Goal: Use online tool/utility: Utilize a website feature to perform a specific function

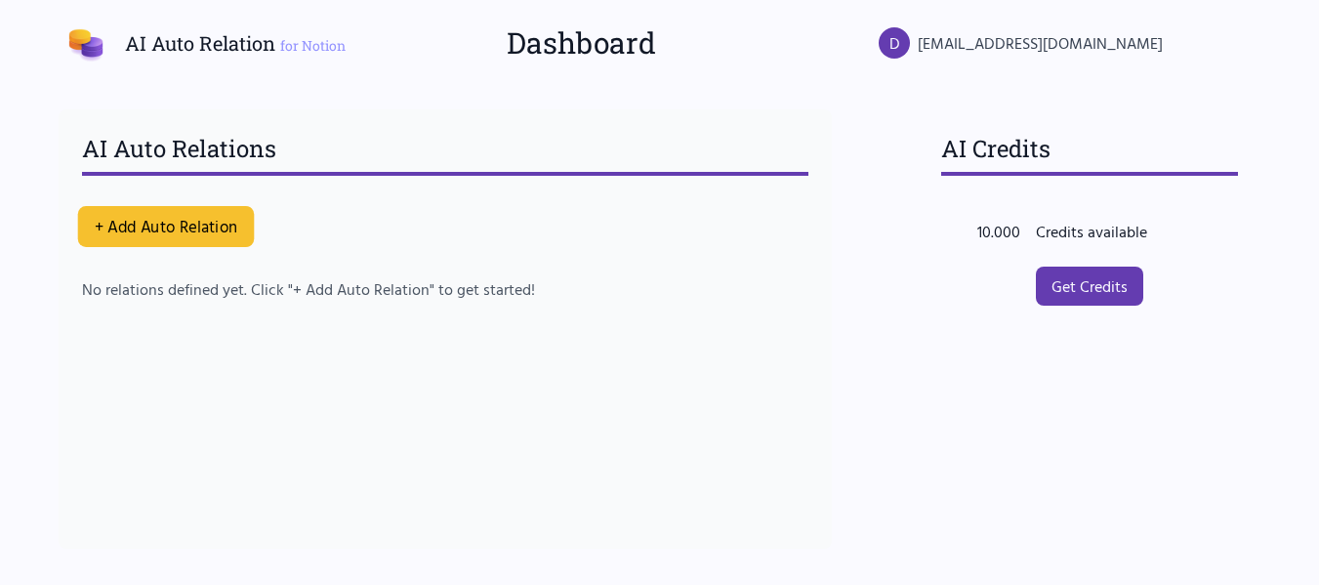
click at [146, 209] on button "+ Add Auto Relation" at bounding box center [165, 226] width 177 height 41
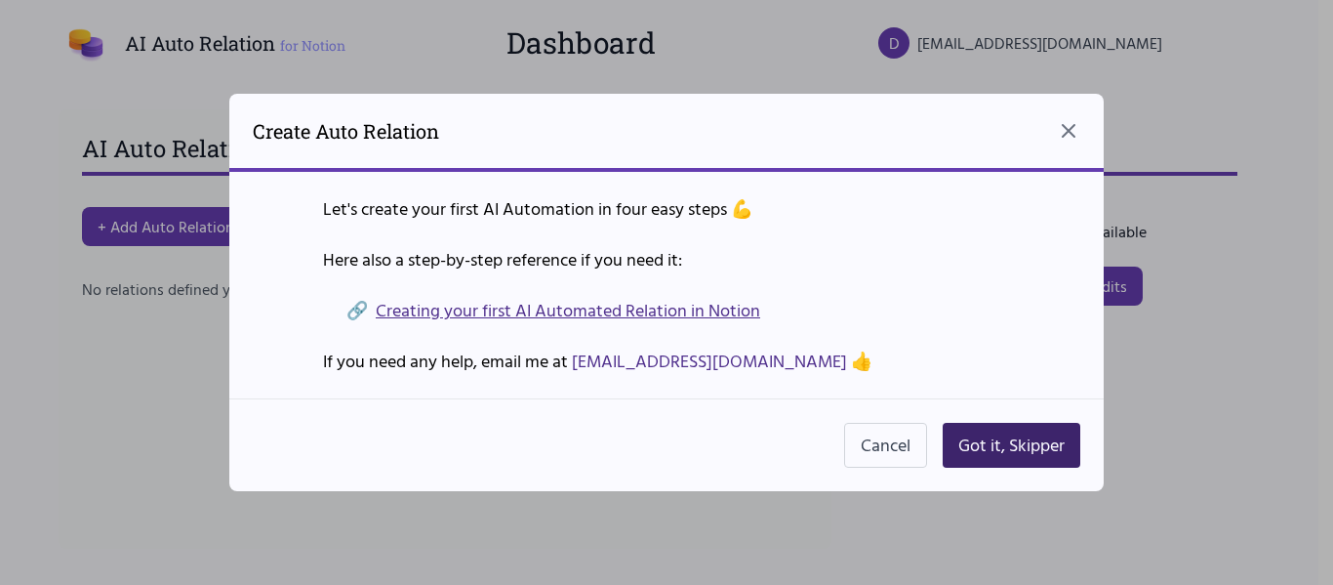
click at [983, 457] on button "Got it, Skipper" at bounding box center [1012, 445] width 138 height 45
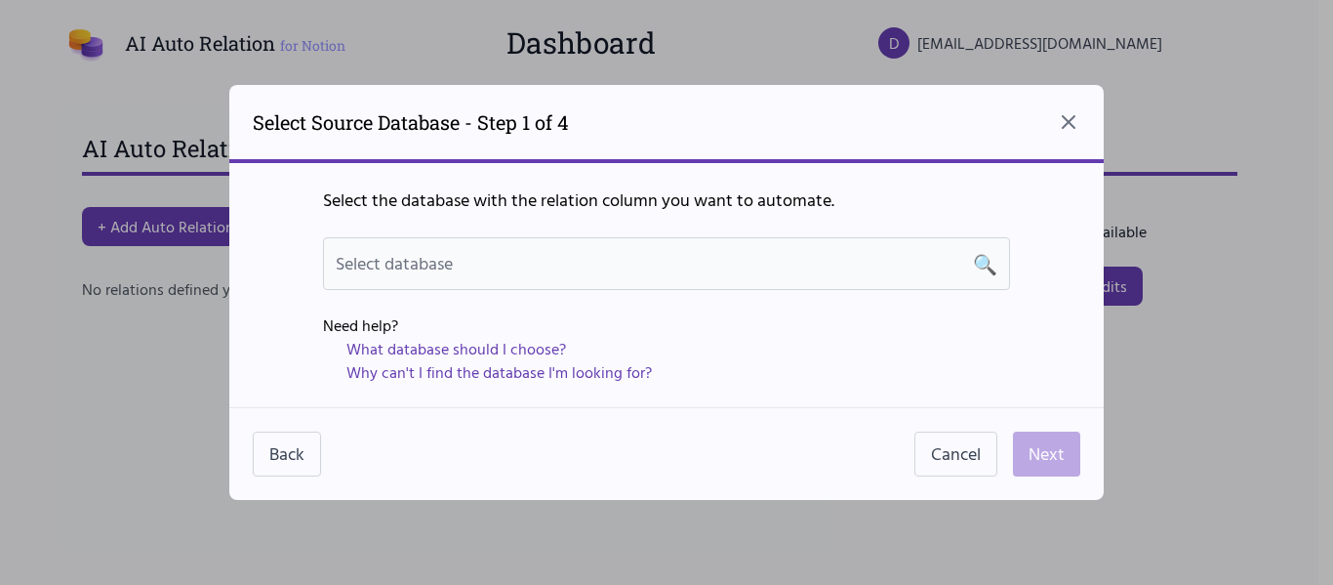
click at [611, 255] on div "Select database 🔍" at bounding box center [667, 263] width 662 height 27
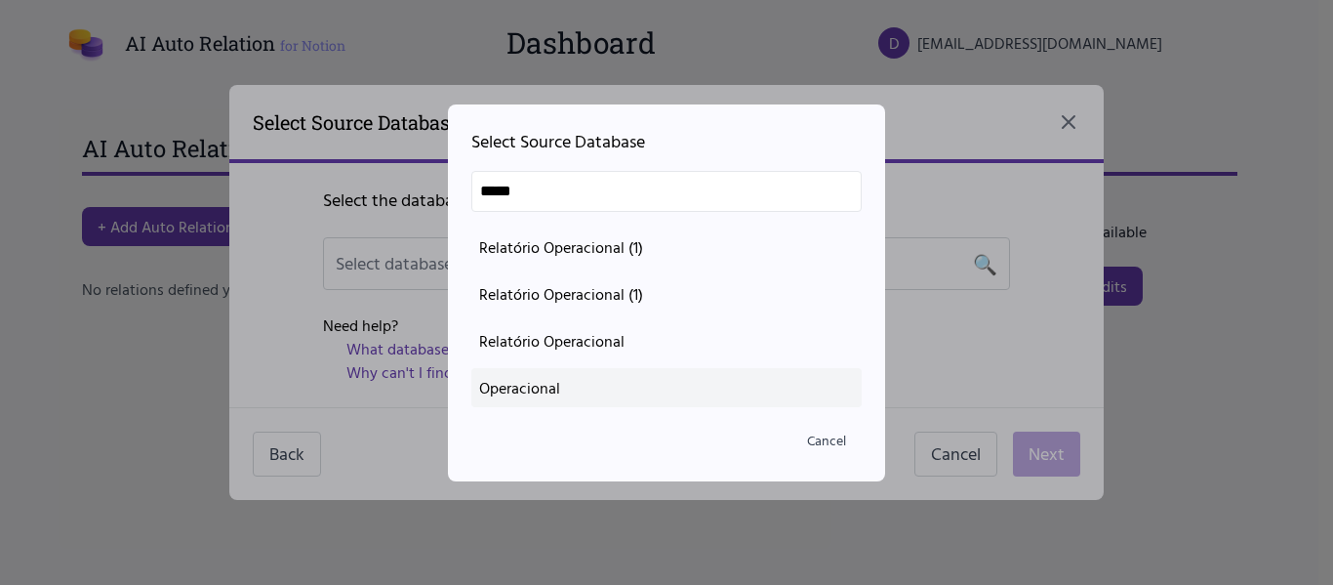
type input "*****"
click at [647, 377] on div "Operacional" at bounding box center [666, 387] width 375 height 23
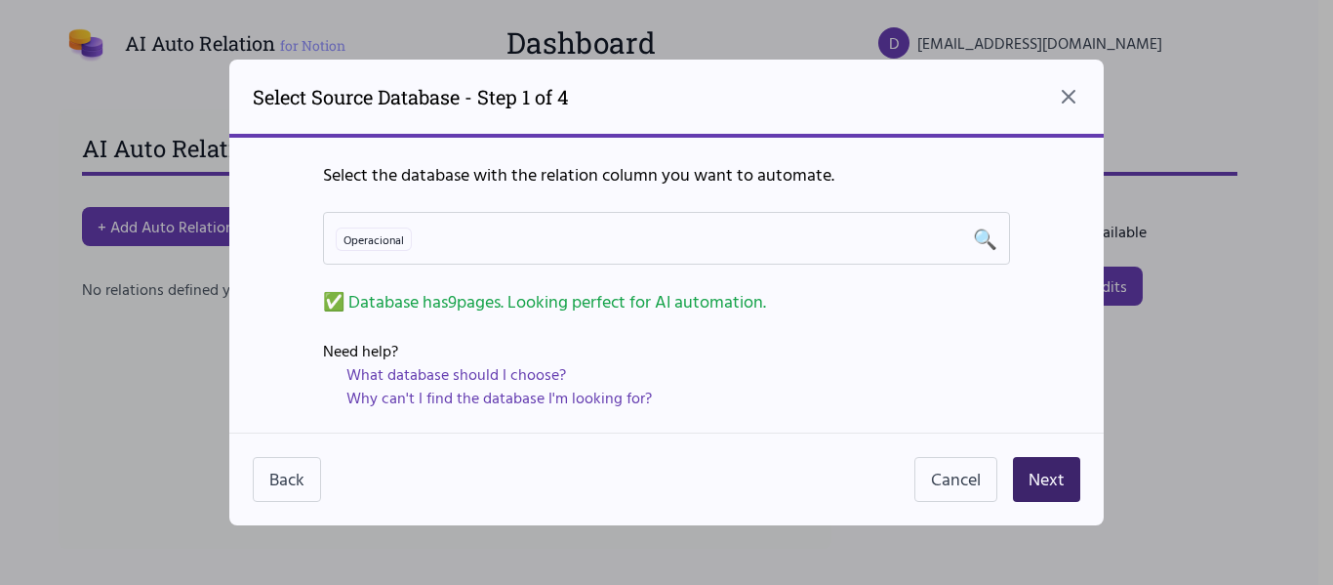
click at [1042, 491] on button "Next" at bounding box center [1046, 479] width 67 height 45
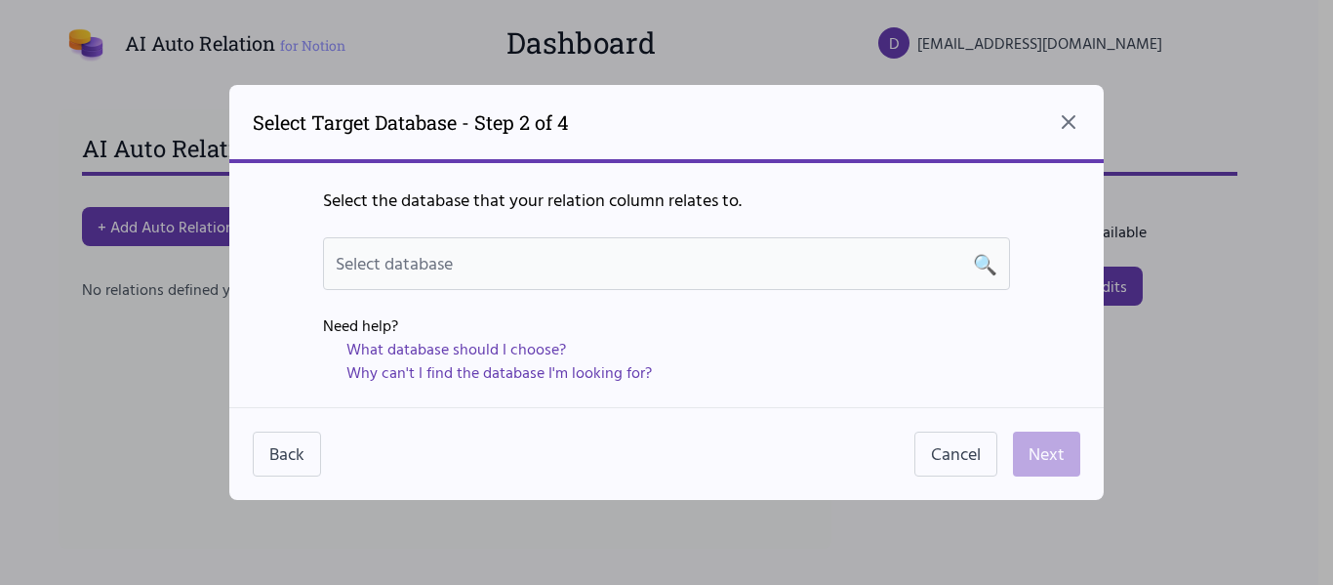
click at [472, 257] on div "Select database 🔍" at bounding box center [667, 263] width 662 height 27
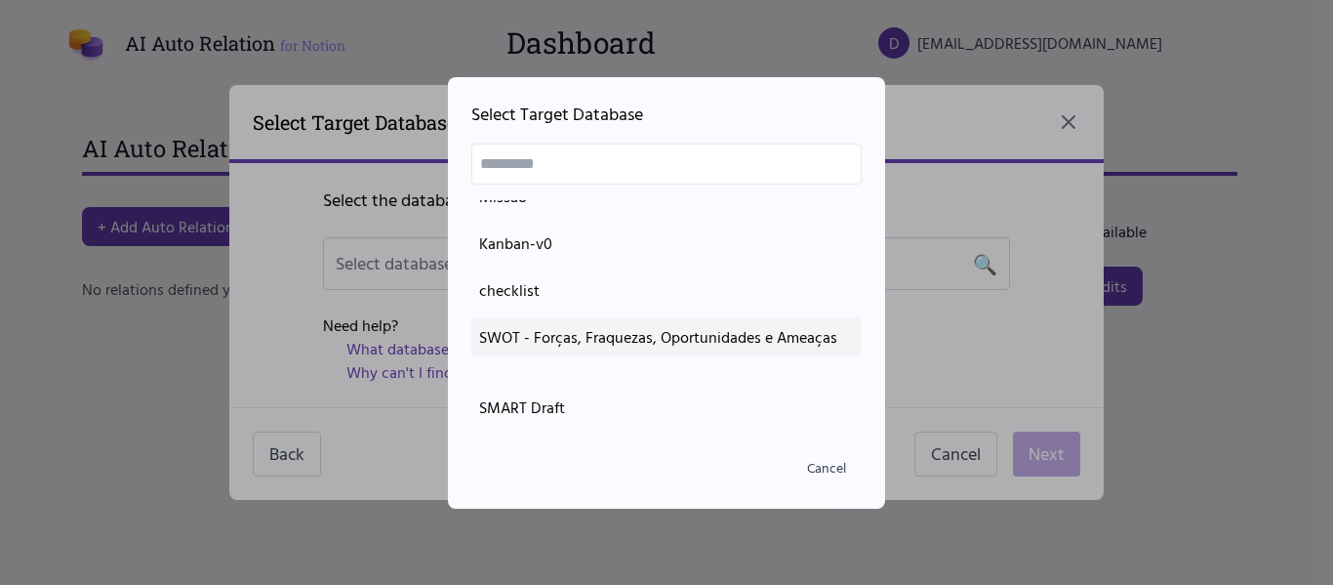
scroll to position [765, 0]
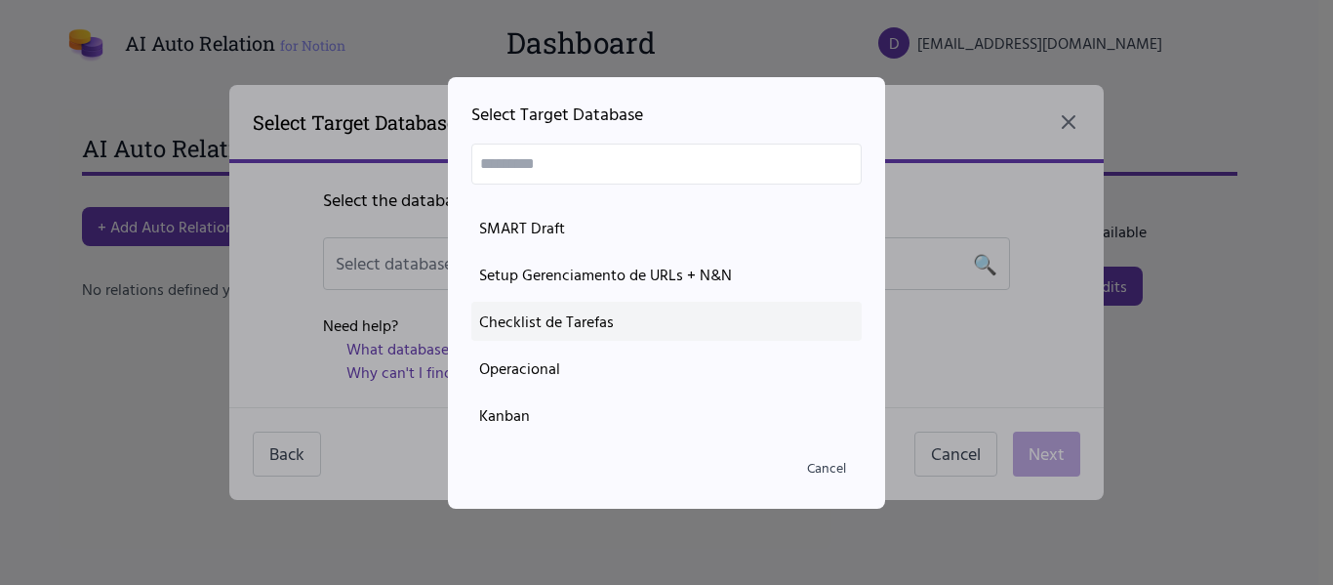
click at [535, 316] on div "Checklist de Tarefas" at bounding box center [666, 320] width 375 height 23
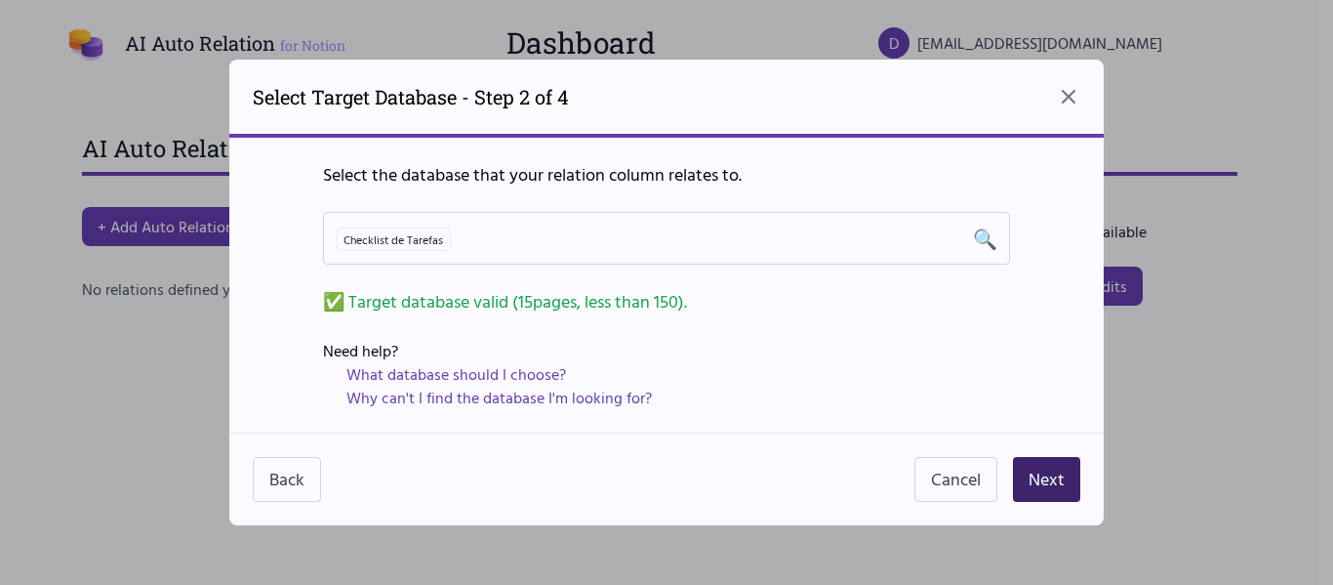
click at [1032, 465] on button "Next" at bounding box center [1046, 479] width 67 height 45
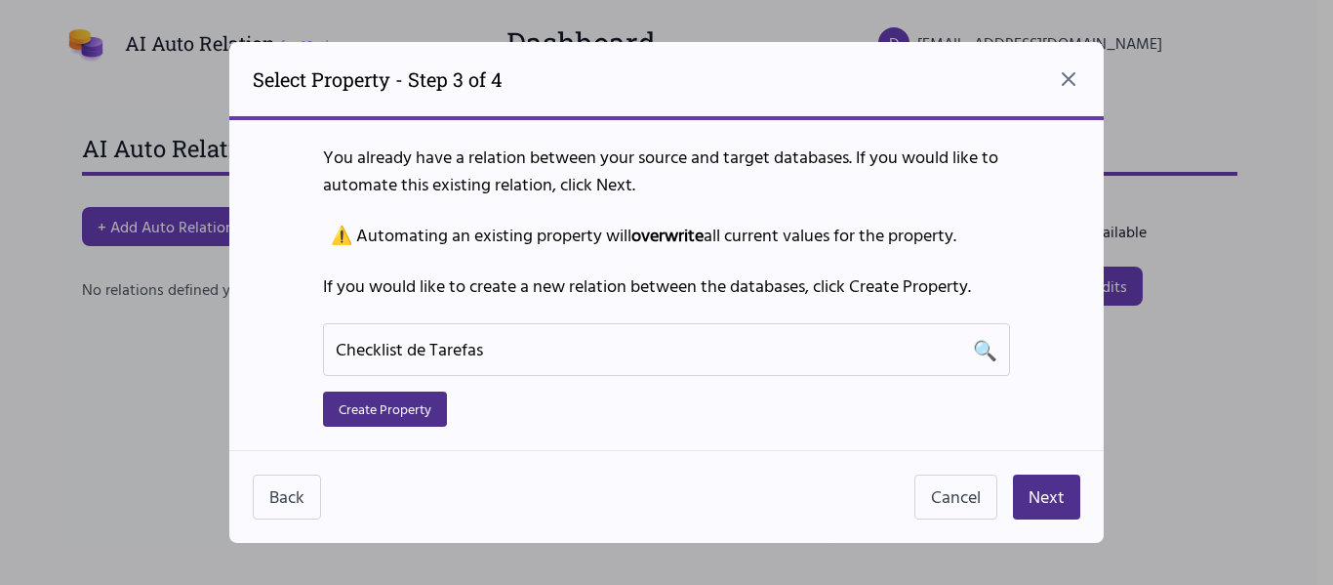
click at [1044, 520] on div "Back Cancel Next" at bounding box center [666, 496] width 875 height 93
click at [1044, 503] on button "Next" at bounding box center [1046, 496] width 67 height 45
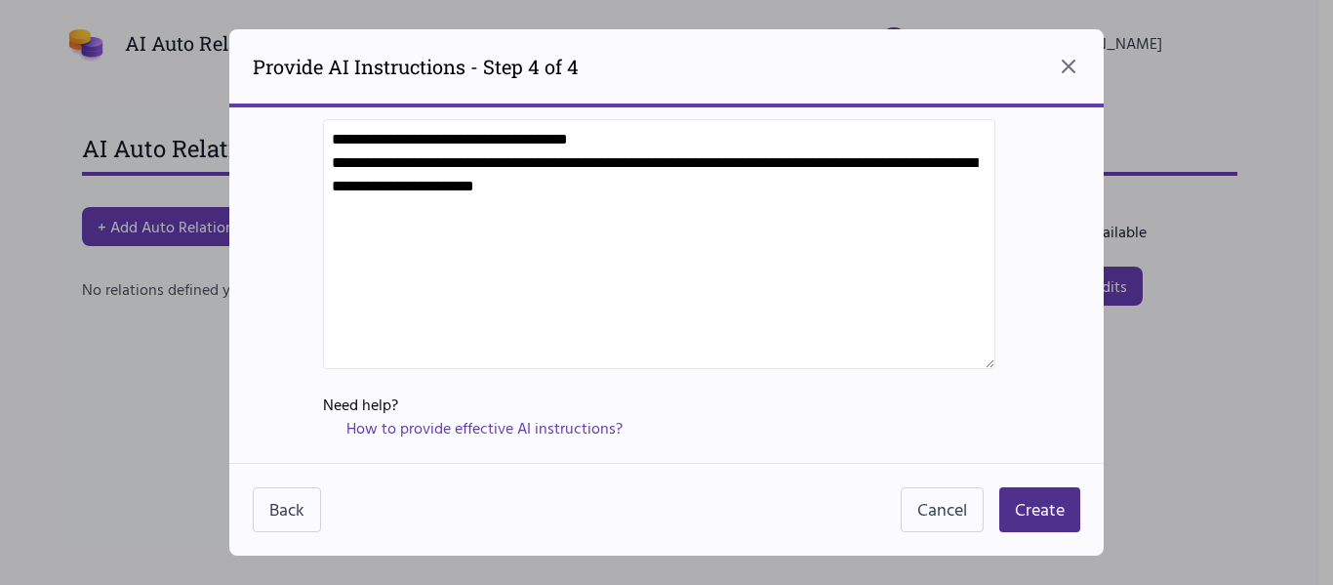
scroll to position [0, 0]
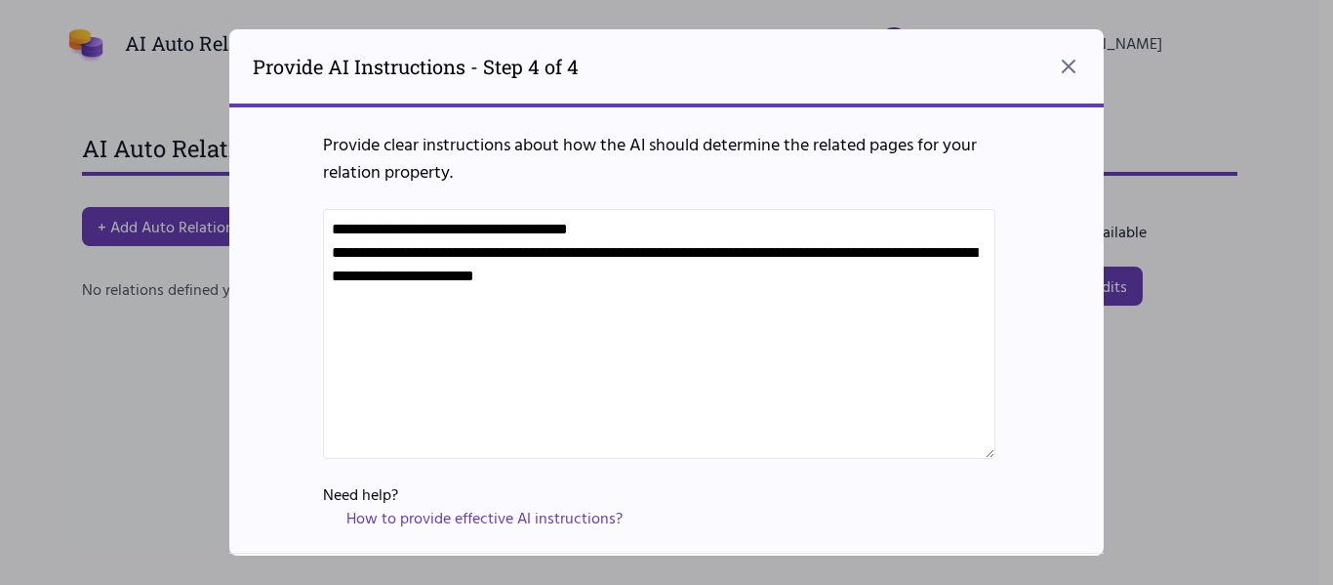
drag, startPoint x: 845, startPoint y: 313, endPoint x: 70, endPoint y: 197, distance: 783.7
click at [70, 197] on div "**********" at bounding box center [666, 292] width 1333 height 585
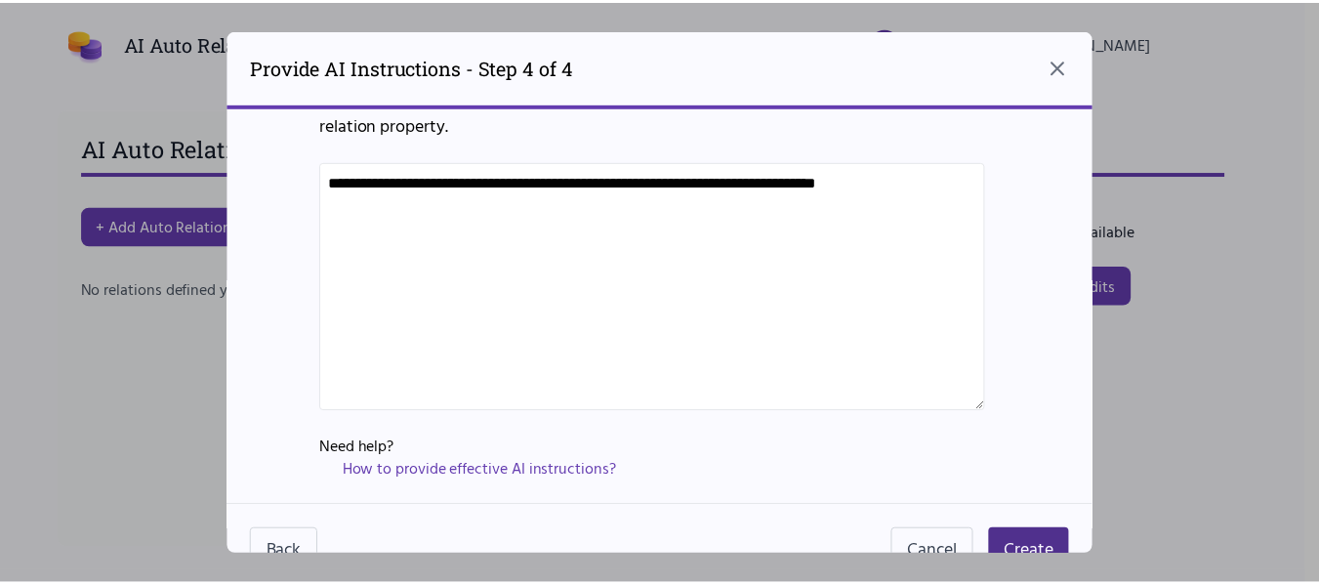
scroll to position [90, 0]
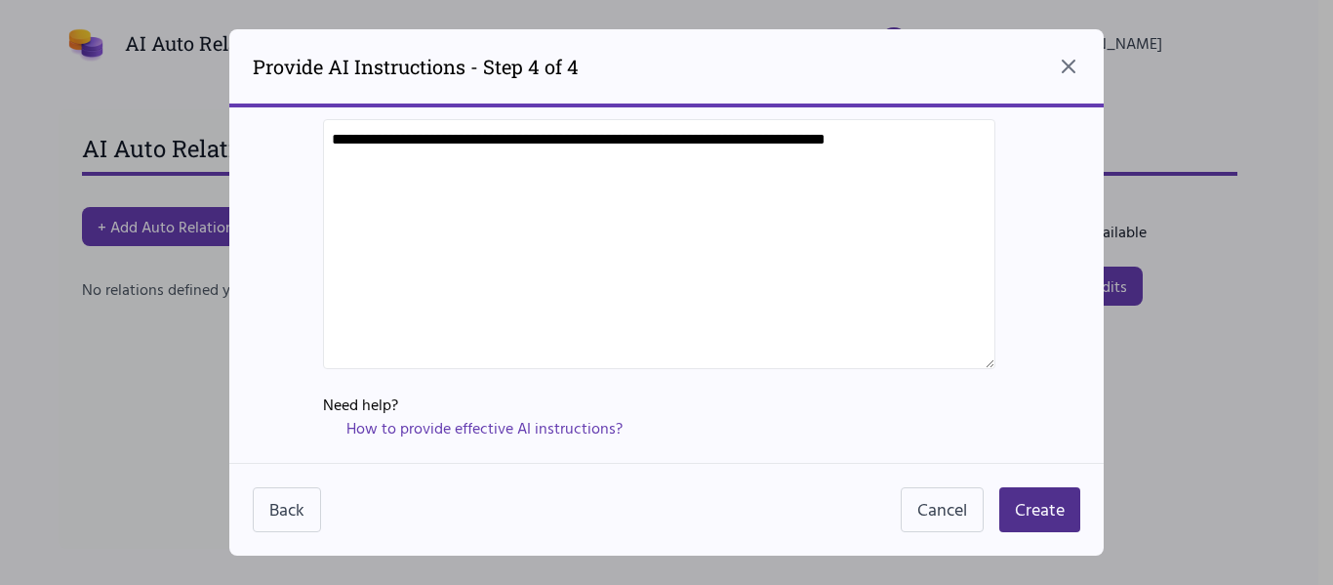
type textarea "**********"
click at [1066, 80] on div "Provide AI Instructions - Step 4 of 4" at bounding box center [666, 68] width 875 height 78
click at [1067, 74] on icon "Close dialog" at bounding box center [1068, 66] width 23 height 23
